Goal: Information Seeking & Learning: Learn about a topic

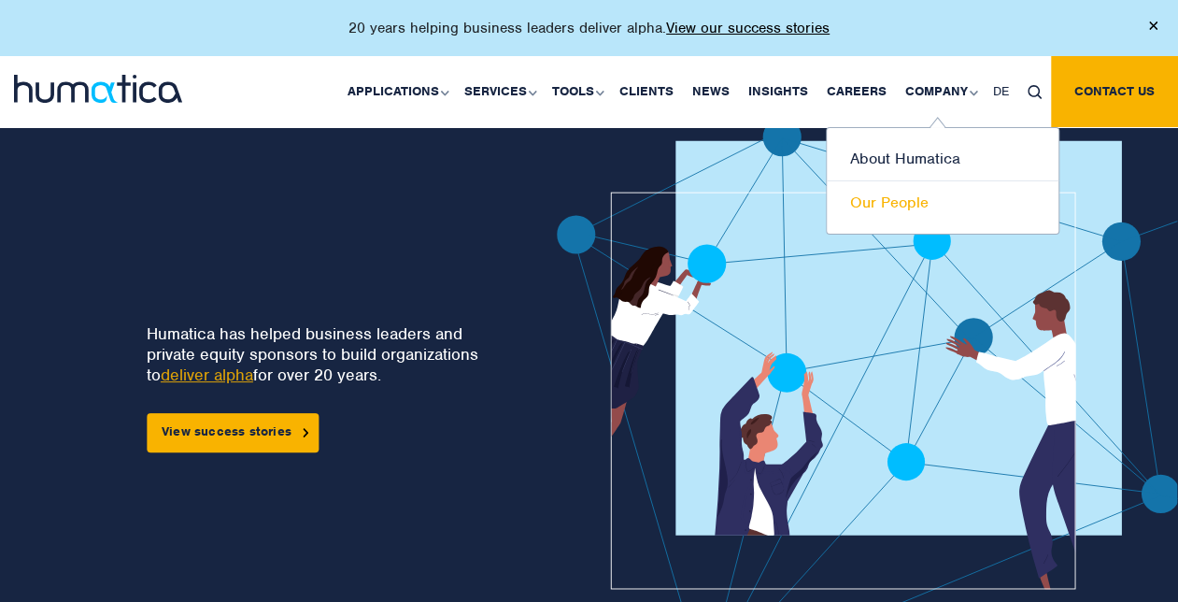
click at [904, 201] on link "Our People" at bounding box center [943, 202] width 232 height 43
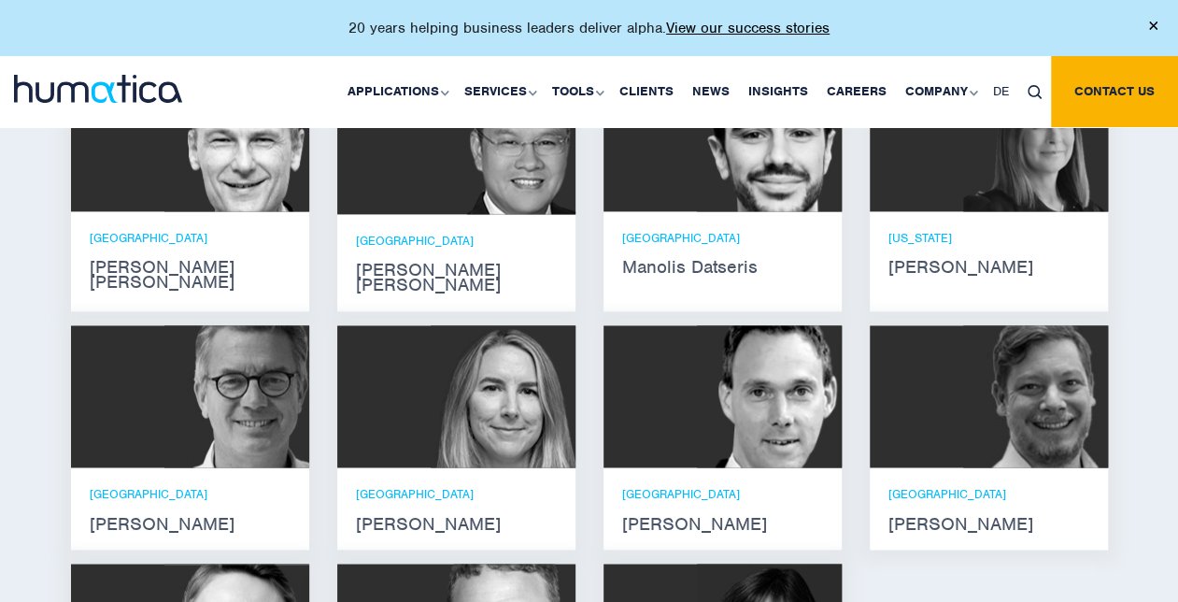
scroll to position [1215, 0]
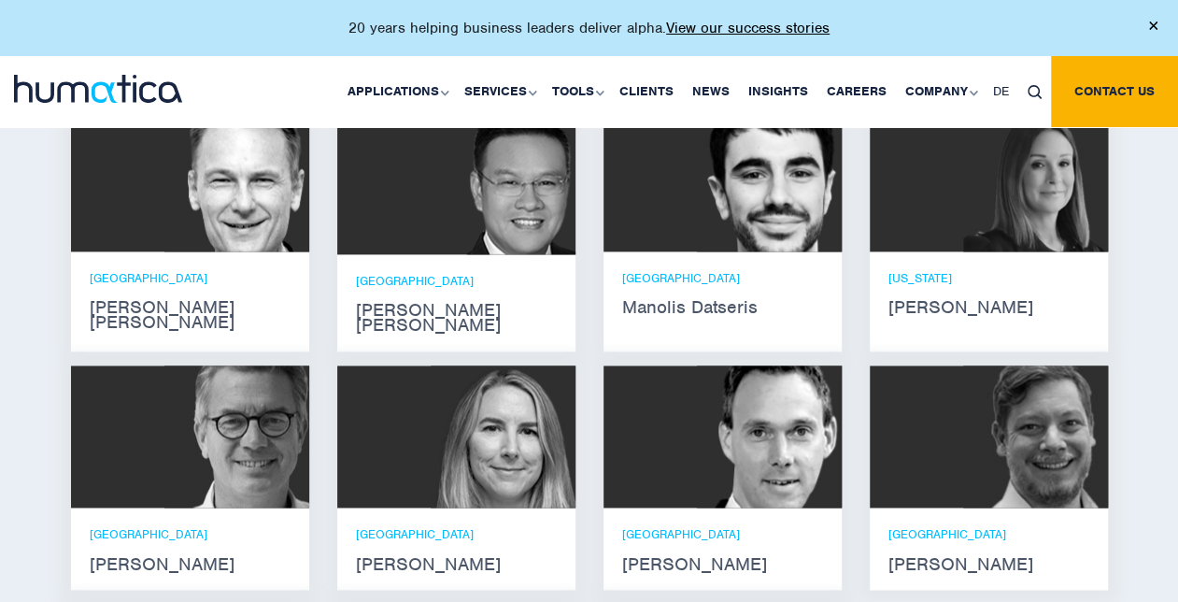
click at [932, 291] on div "NEW YORK Melissa Mounce" at bounding box center [989, 292] width 201 height 45
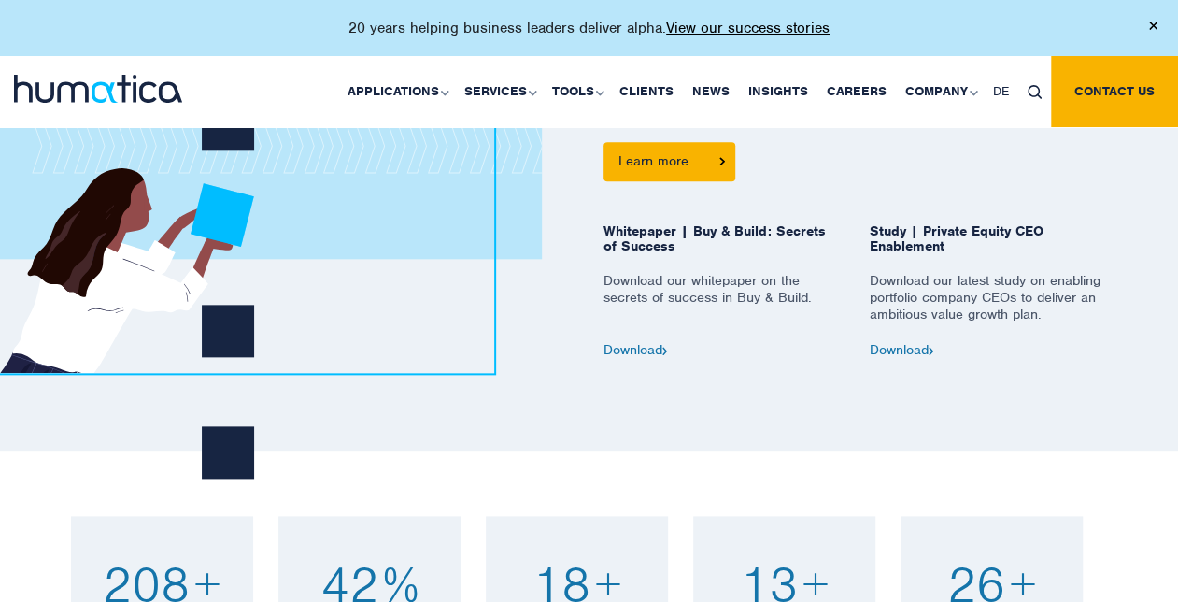
scroll to position [934, 0]
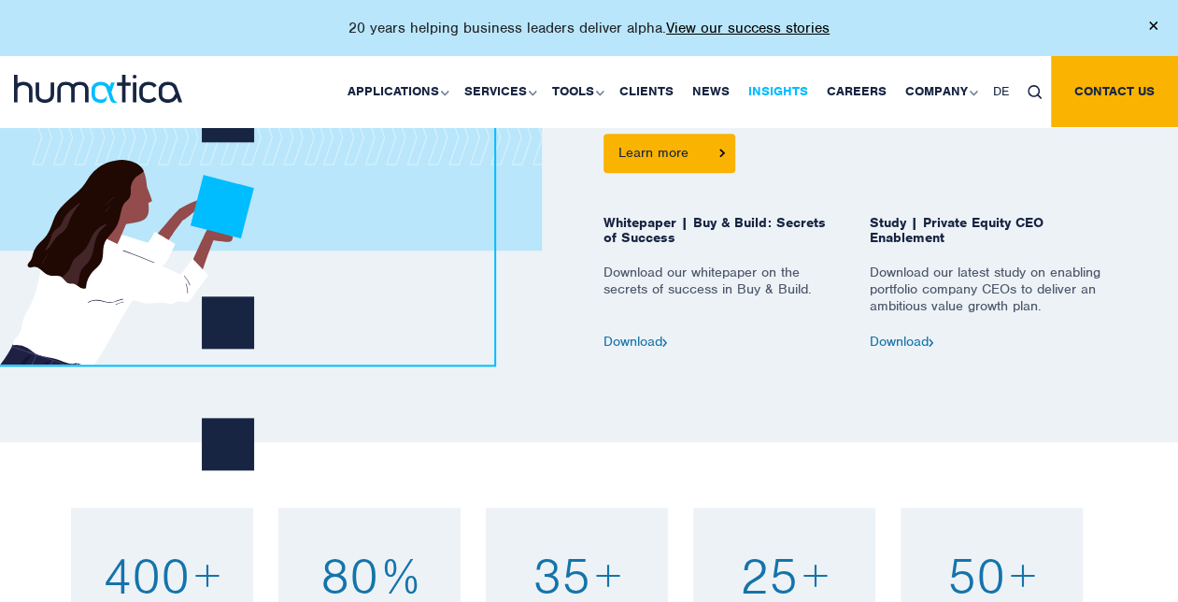
click at [781, 79] on link "Insights" at bounding box center [778, 91] width 78 height 71
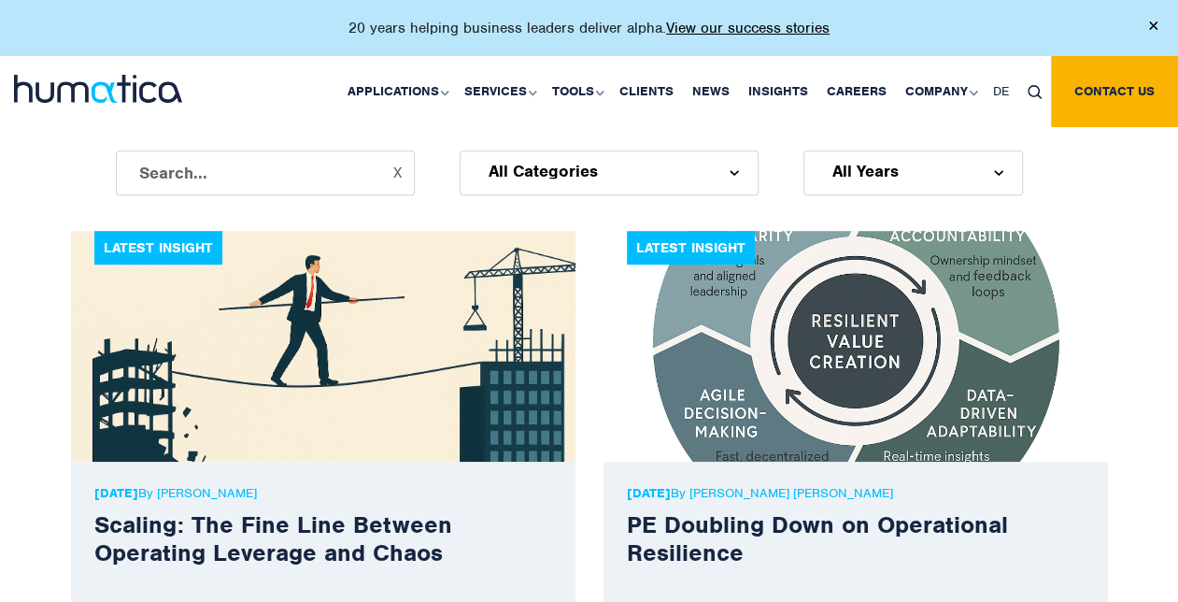
scroll to position [654, 0]
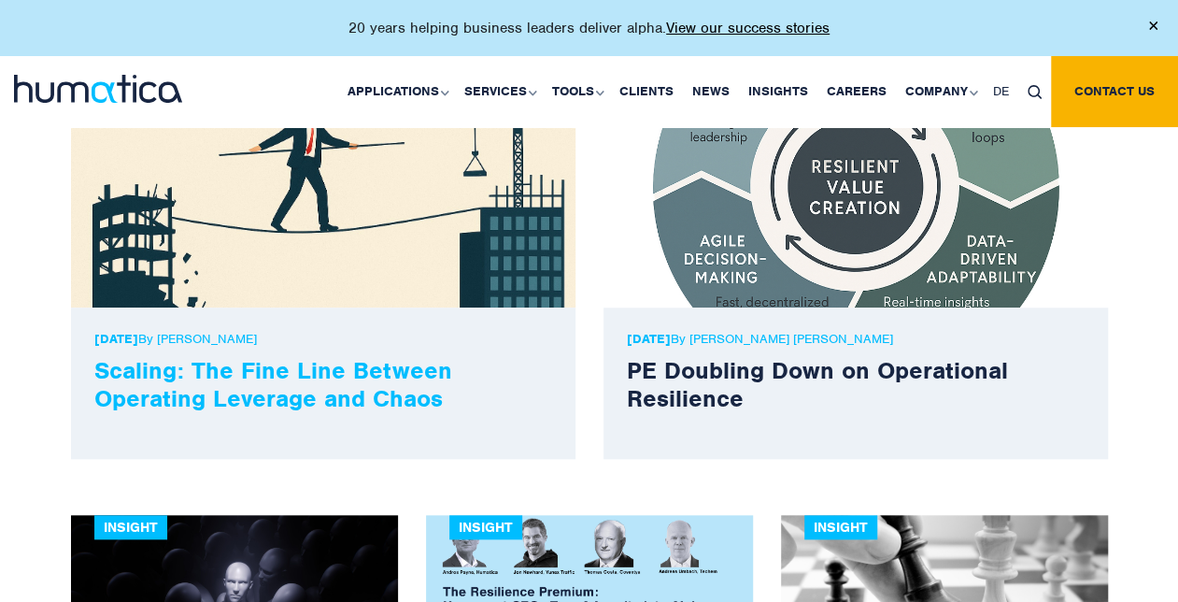
click at [207, 383] on link "Scaling: The Fine Line Between Operating Leverage and Chaos" at bounding box center [273, 384] width 358 height 58
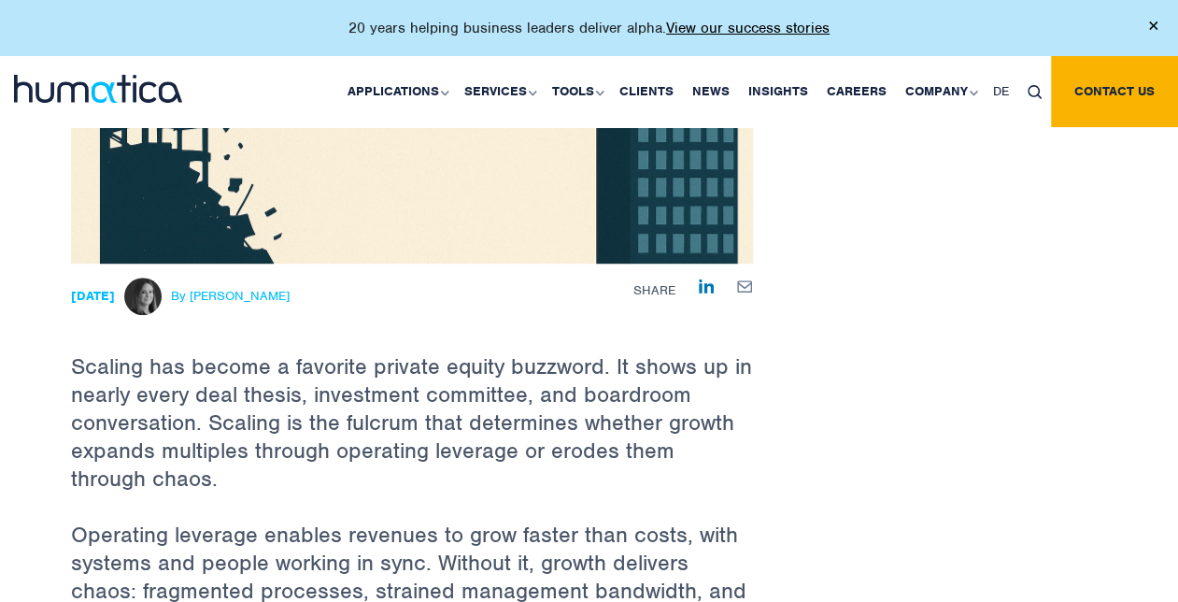
scroll to position [467, 0]
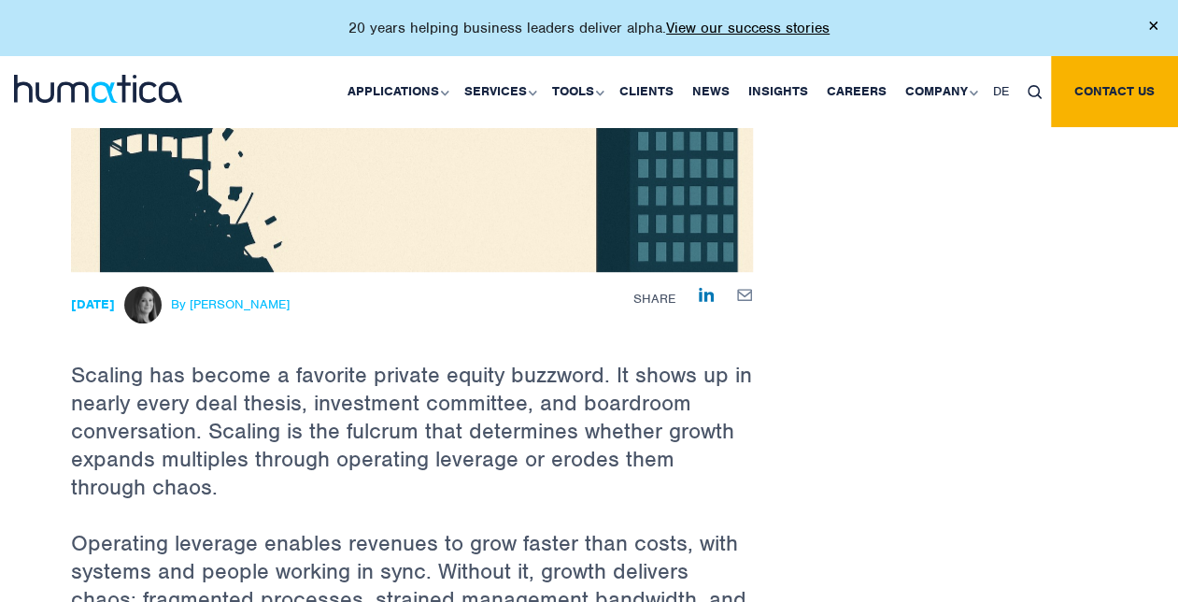
click at [221, 299] on span "By [PERSON_NAME]" at bounding box center [230, 304] width 119 height 15
